Goal: Navigation & Orientation: Locate item on page

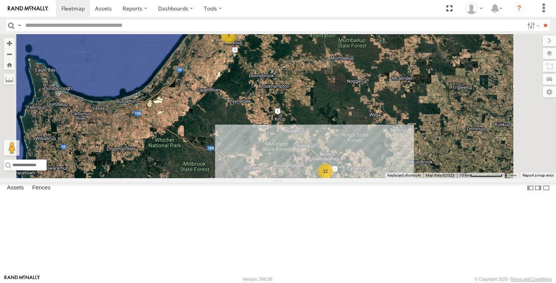
select select "**********"
click at [333, 179] on div "12" at bounding box center [326, 172] width 16 height 16
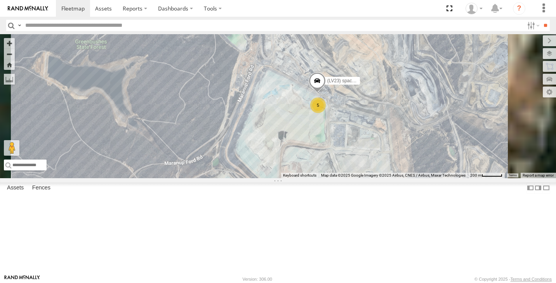
click at [0, 0] on span at bounding box center [0, 0] width 0 height 0
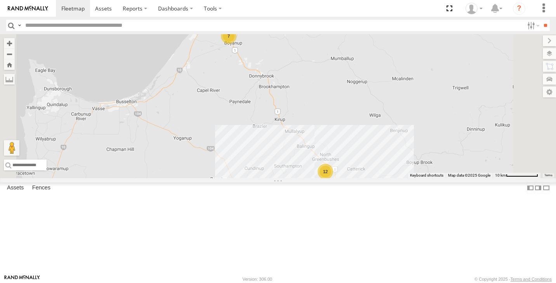
click at [333, 180] on div "12" at bounding box center [326, 172] width 16 height 16
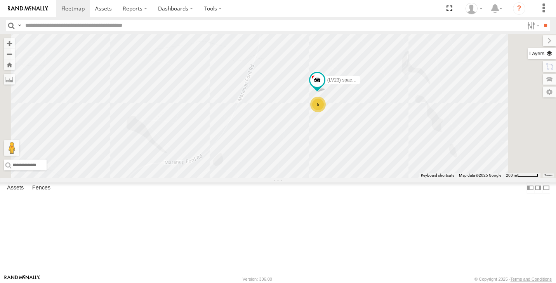
click at [550, 54] on label at bounding box center [542, 53] width 28 height 11
click at [0, 0] on div "Basemaps Roadmap Terrain Satellite Night" at bounding box center [0, 0] width 0 height 0
click at [0, 0] on label at bounding box center [0, 0] width 0 height 0
click at [0, 0] on span "Satellite + Roadmap" at bounding box center [0, 0] width 0 height 0
click at [530, 41] on label at bounding box center [543, 40] width 26 height 11
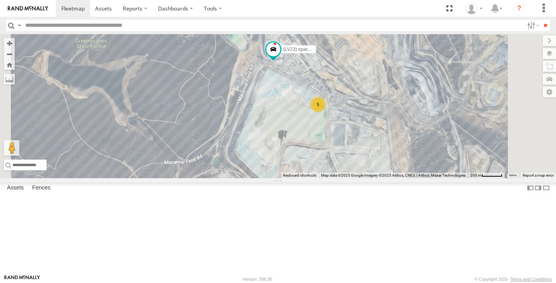
click at [326, 112] on div "5" at bounding box center [318, 105] width 16 height 16
